Goal: Task Accomplishment & Management: Manage account settings

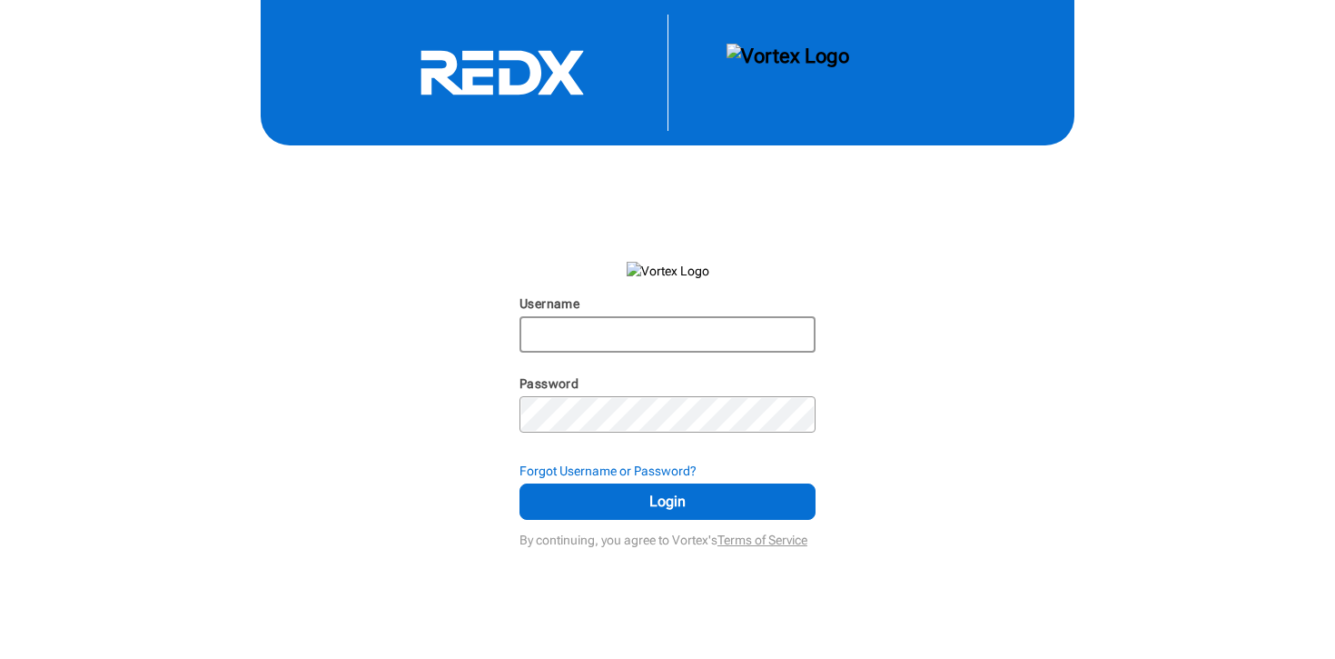
click at [670, 345] on input "Username" at bounding box center [667, 334] width 293 height 33
type input "[EMAIL_ADDRESS][DOMAIN_NAME]"
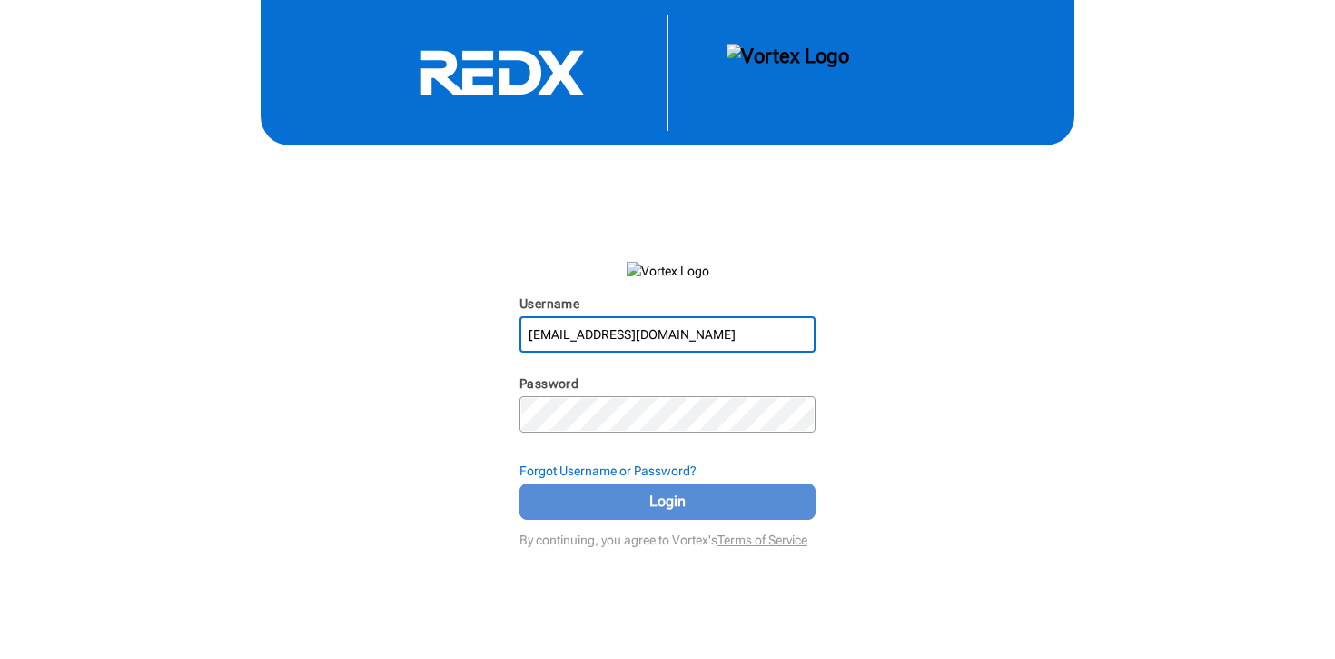
click at [689, 500] on span "Login" at bounding box center [667, 502] width 251 height 22
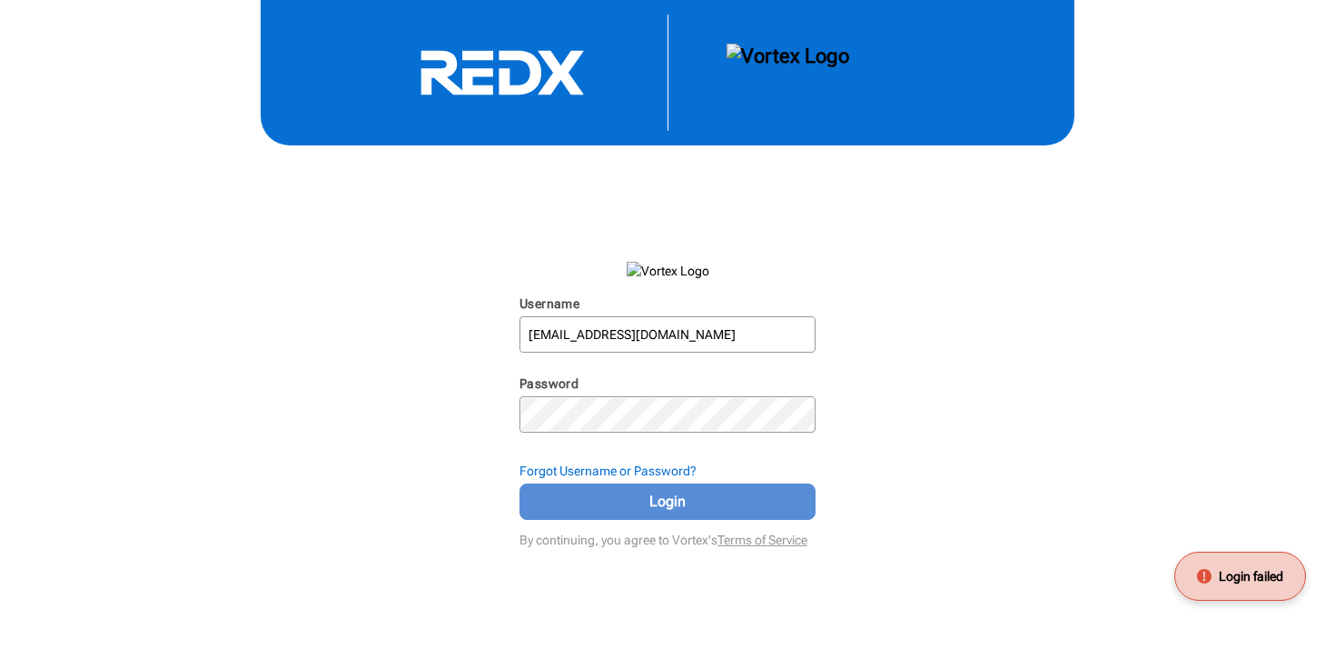
click at [713, 488] on button "Login" at bounding box center [668, 501] width 296 height 36
